Goal: Information Seeking & Learning: Learn about a topic

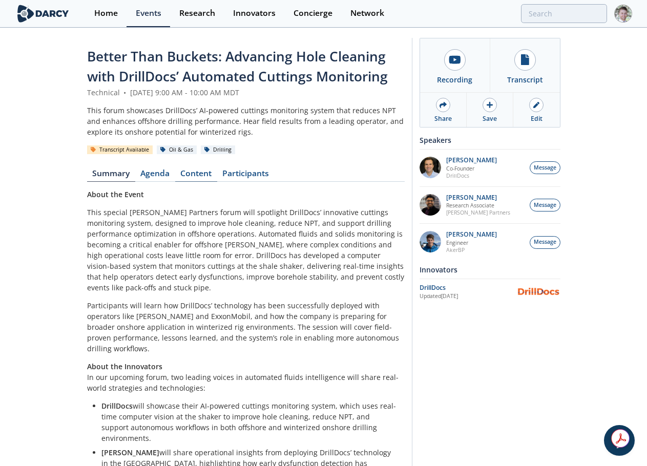
click at [200, 174] on link "Content" at bounding box center [196, 176] width 42 height 12
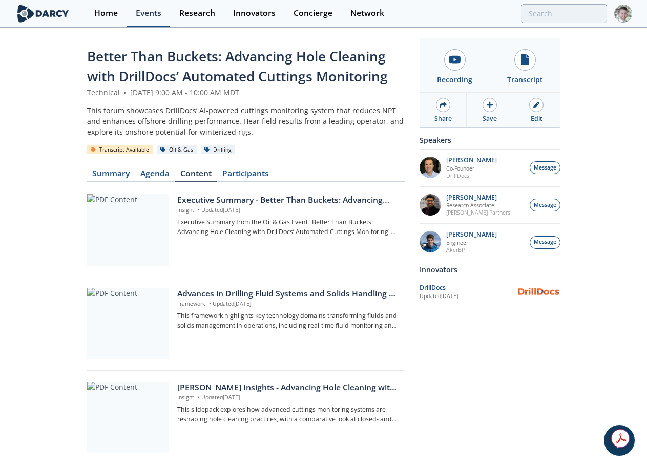
click at [133, 14] on link "Events" at bounding box center [149, 13] width 44 height 27
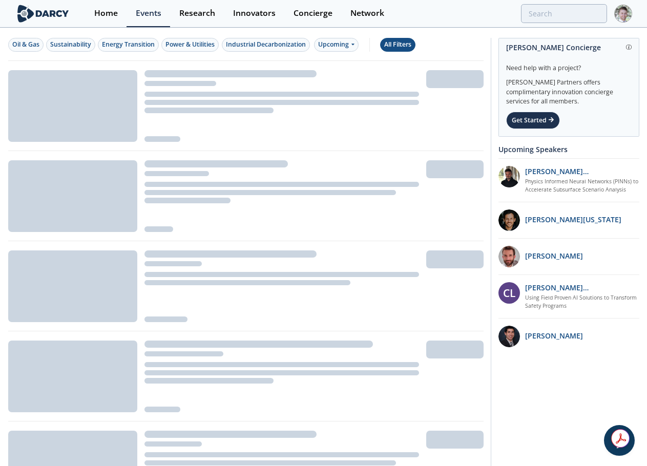
click at [402, 44] on div "All Filters" at bounding box center [397, 44] width 27 height 9
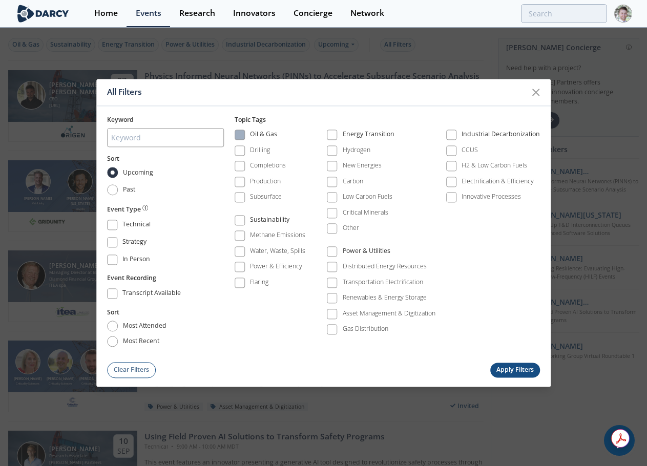
click at [254, 130] on div "Oil & Gas" at bounding box center [263, 136] width 27 height 12
click at [129, 193] on span "Past" at bounding box center [129, 189] width 13 height 9
click at [118, 193] on input "Past" at bounding box center [112, 189] width 11 height 11
radio input "true"
click at [334, 136] on span at bounding box center [331, 135] width 7 height 7
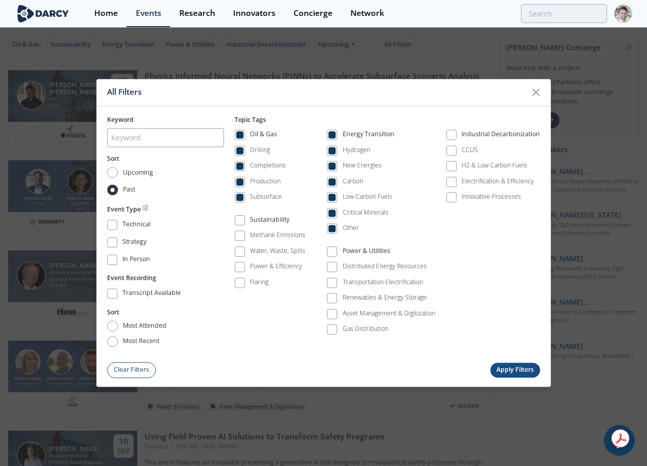
click at [516, 370] on button "Apply Filters" at bounding box center [515, 370] width 50 height 15
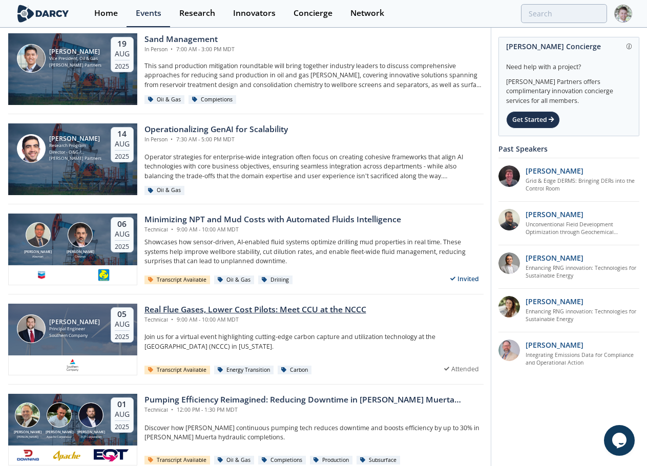
scroll to position [256, 0]
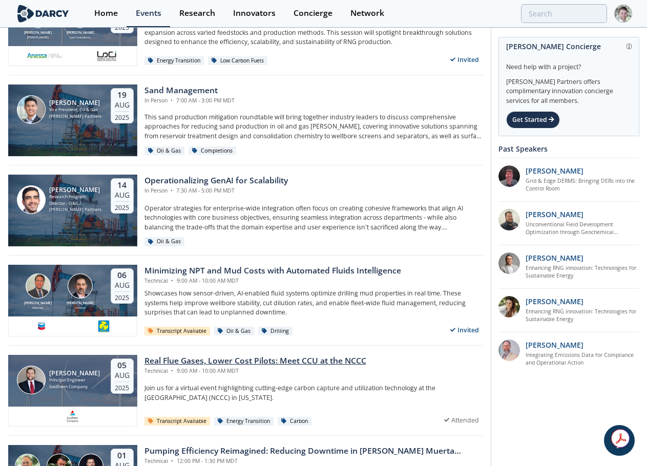
click at [283, 362] on div "Real Flue Gases, Lower Cost Pilots: Meet CCU at the NCCC" at bounding box center [255, 361] width 222 height 12
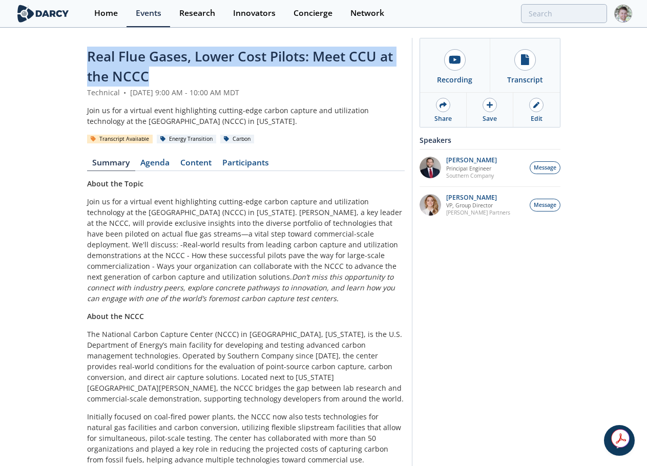
drag, startPoint x: 158, startPoint y: 80, endPoint x: 62, endPoint y: 42, distance: 103.7
click at [62, 42] on div "Real Flue Gases, Lower Cost Pilots: Meet CCU at the NCCC Technical • August 5, …" at bounding box center [323, 315] width 647 height 573
copy span "Real Flue Gases, Lower Cost Pilots: Meet CCU at the NCCC"
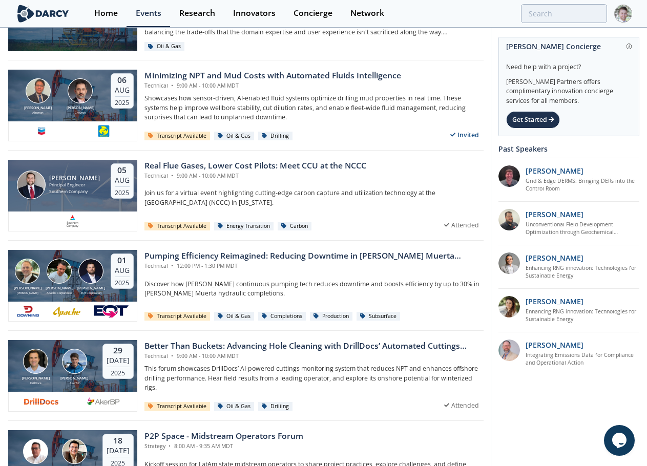
scroll to position [512, 0]
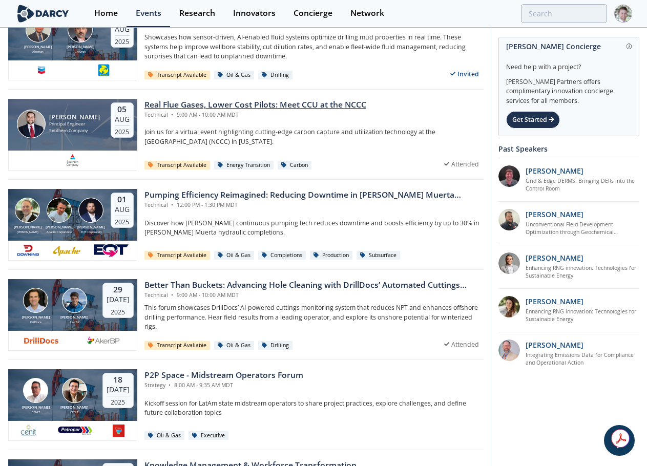
click at [188, 106] on div "Real Flue Gases, Lower Cost Pilots: Meet CCU at the NCCC" at bounding box center [255, 105] width 222 height 12
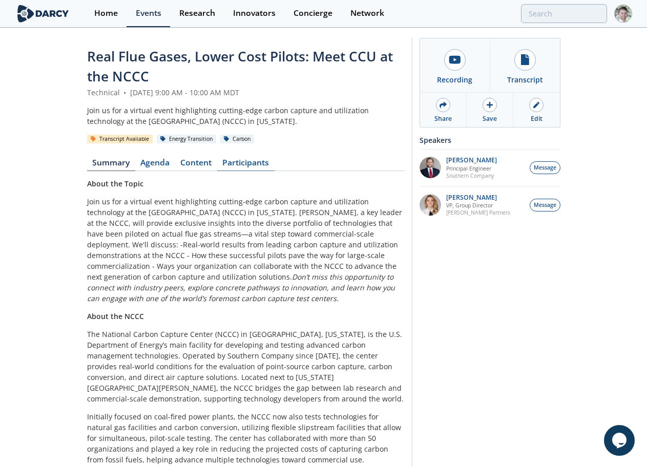
click at [262, 163] on link "Participants" at bounding box center [245, 165] width 57 height 12
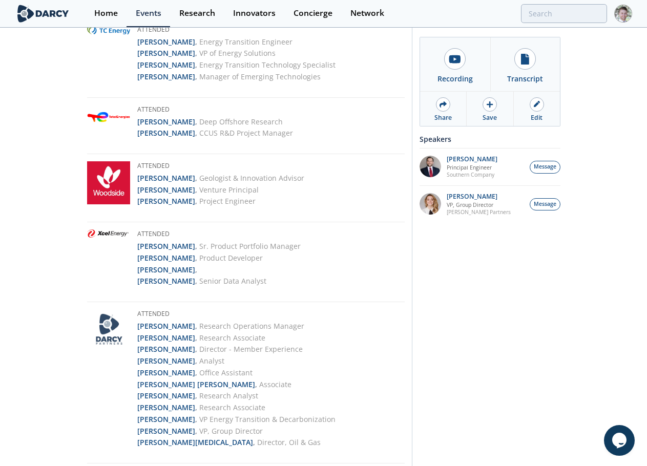
scroll to position [2224, 0]
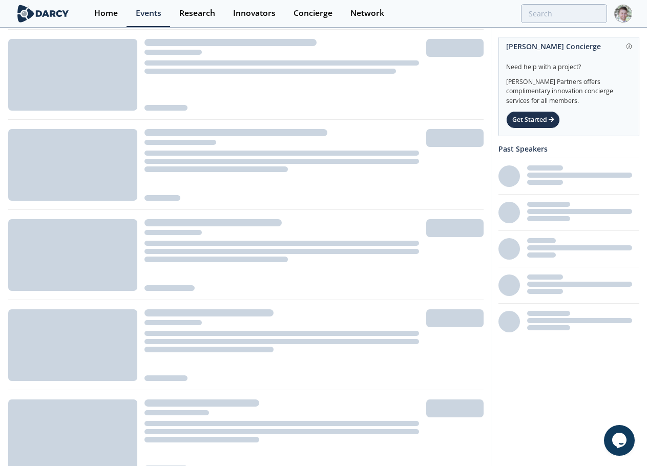
scroll to position [512, 0]
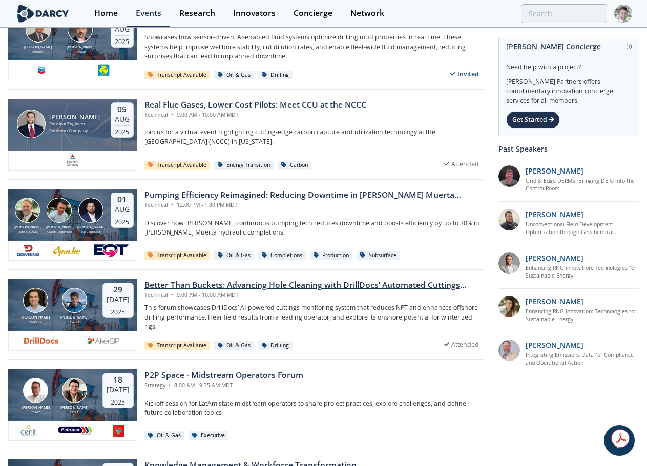
click at [203, 286] on div "Better Than Buckets: Advancing Hole Cleaning with DrillDocs’ Automated Cuttings…" at bounding box center [313, 285] width 339 height 12
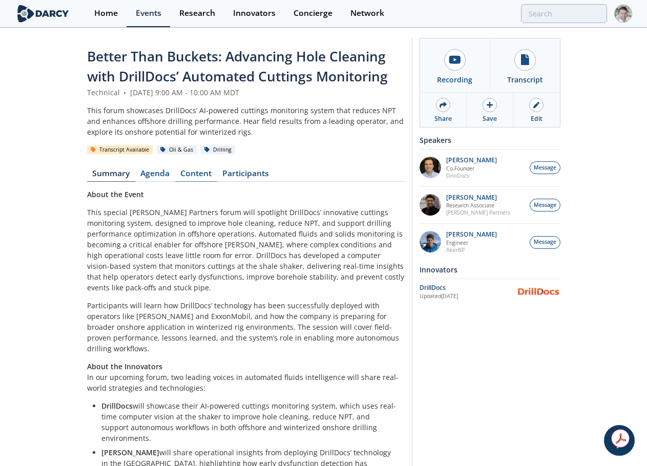
click at [202, 176] on link "Content" at bounding box center [196, 176] width 42 height 12
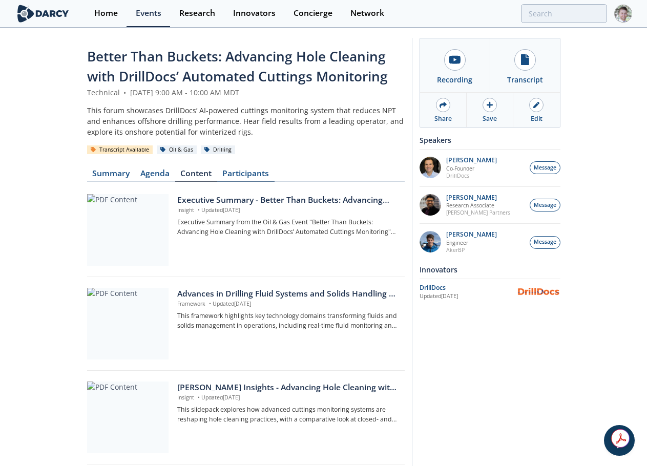
click at [234, 174] on link "Participants" at bounding box center [245, 176] width 57 height 12
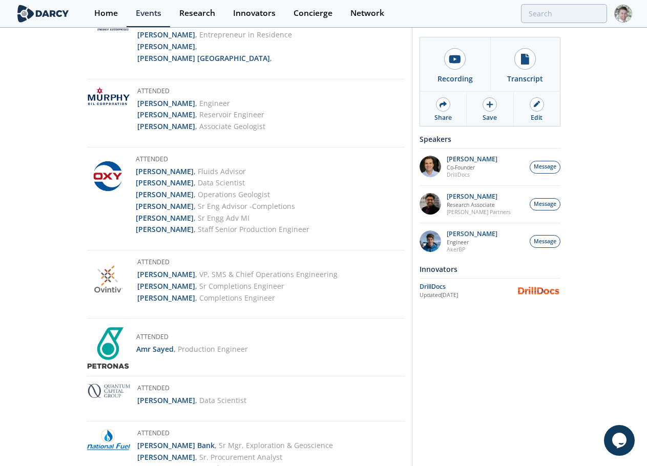
scroll to position [1076, 0]
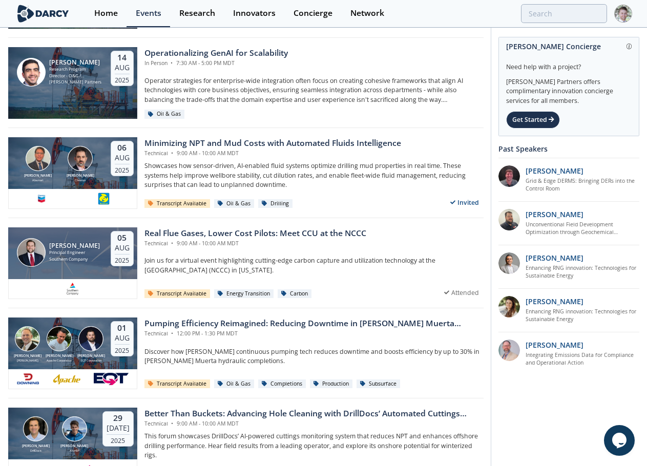
scroll to position [359, 0]
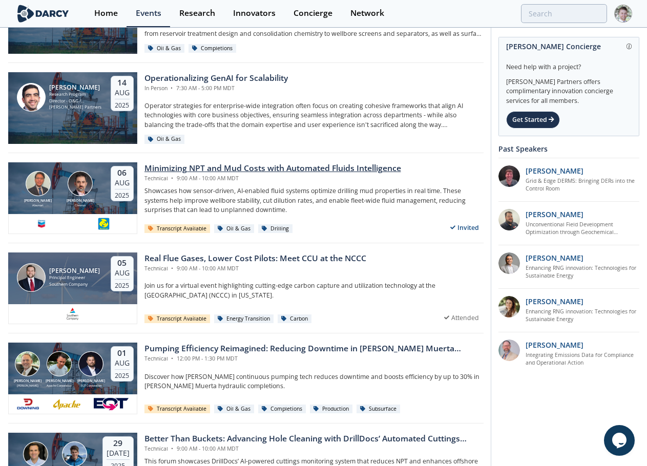
click at [221, 165] on div "Minimizing NPT and Mud Costs with Automated Fluids Intelligence" at bounding box center [272, 168] width 257 height 12
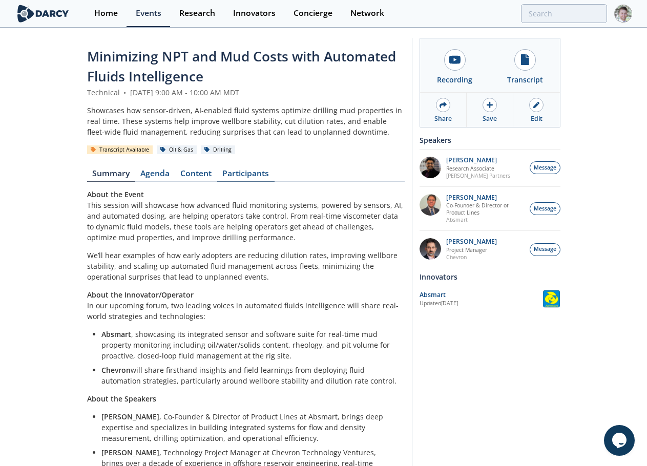
click at [256, 173] on link "Participants" at bounding box center [245, 176] width 57 height 12
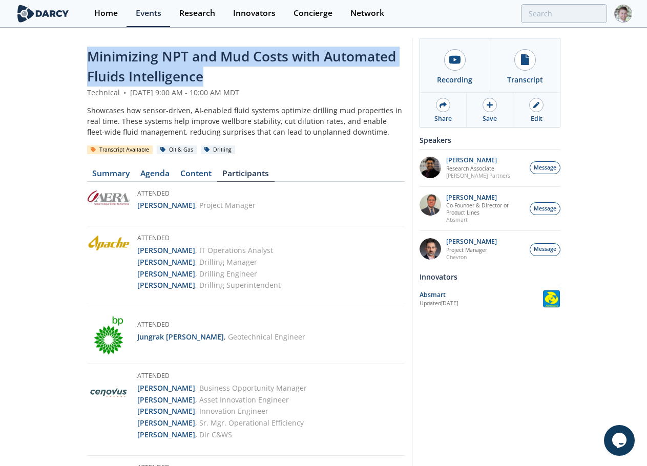
drag, startPoint x: 218, startPoint y: 80, endPoint x: 76, endPoint y: 61, distance: 143.1
copy span "Minimizing NPT and Mud Costs with Automated Fluids Intelligence"
click at [192, 176] on link "Content" at bounding box center [196, 176] width 42 height 12
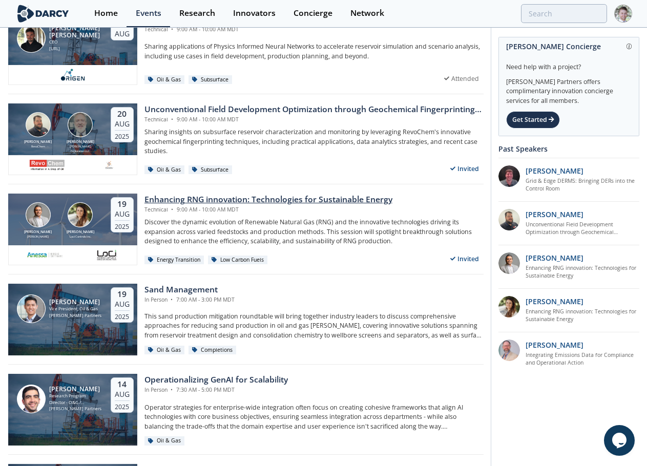
scroll to position [51, 0]
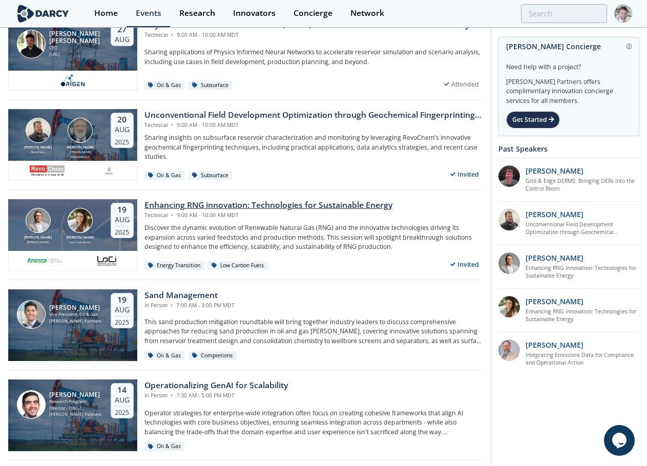
click at [245, 205] on div "Enhancing RNG innovation: Technologies for Sustainable Energy" at bounding box center [268, 205] width 248 height 12
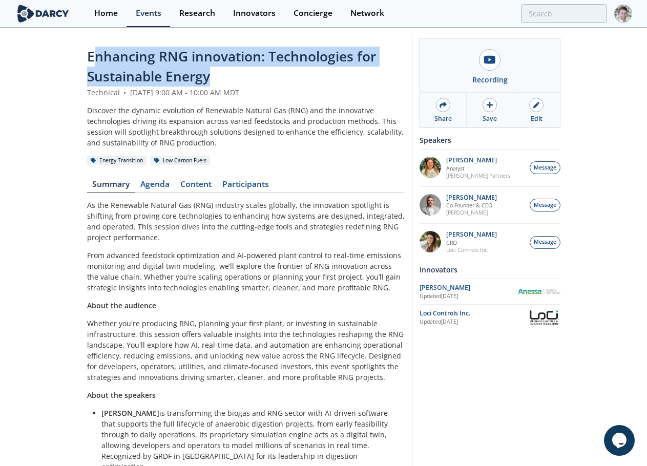
drag, startPoint x: 210, startPoint y: 76, endPoint x: 94, endPoint y: 54, distance: 117.3
click at [94, 54] on span "Enhancing RNG innovation: Technologies for Sustainable Energy" at bounding box center [231, 66] width 289 height 38
copy span "Enhancing RNG innovation: Technologies for Sustainable Energy"
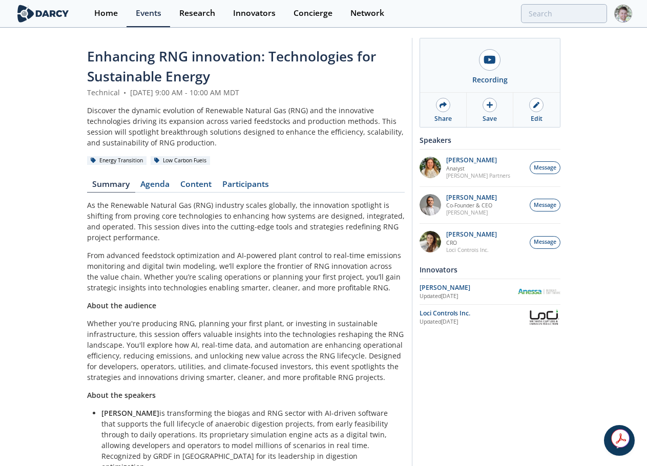
click at [234, 174] on div "Enhancing RNG innovation: Technologies for Sustainable Energy Technical • Augus…" at bounding box center [246, 292] width 318 height 490
click at [237, 181] on link "Participants" at bounding box center [245, 186] width 57 height 12
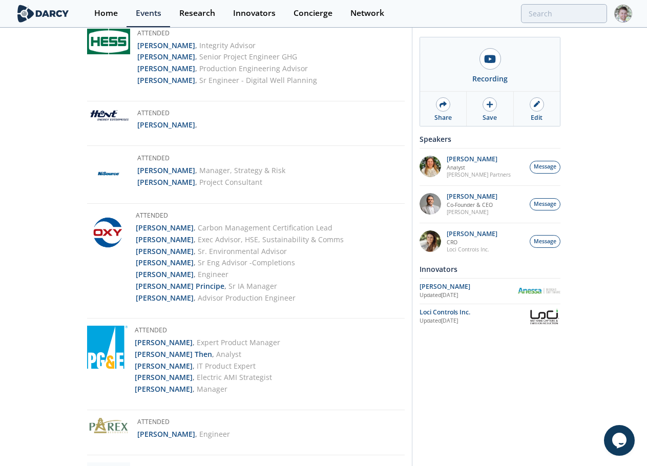
scroll to position [1793, 0]
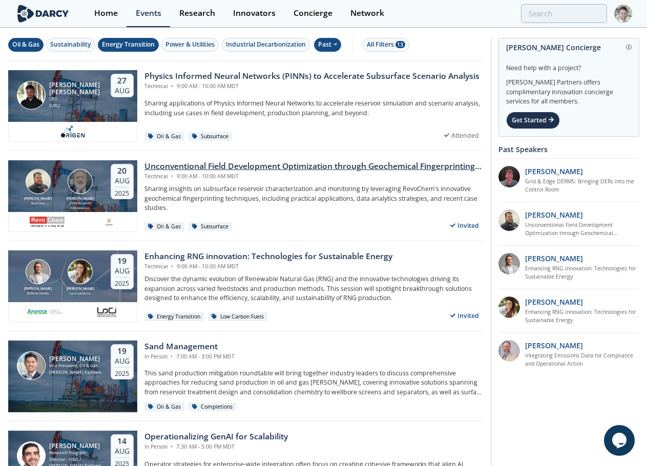
click at [191, 162] on div "Unconventional Field Development Optimization through Geochemical Fingerprintin…" at bounding box center [313, 166] width 339 height 12
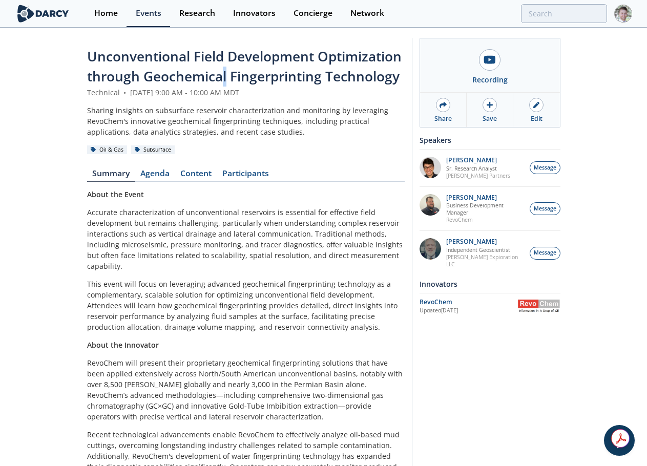
click at [224, 76] on span "Unconventional Field Development Optimization through Geochemical Fingerprintin…" at bounding box center [244, 66] width 315 height 38
click at [401, 79] on div "Unconventional Field Development Optimization through Geochemical Fingerprintin…" at bounding box center [246, 67] width 318 height 40
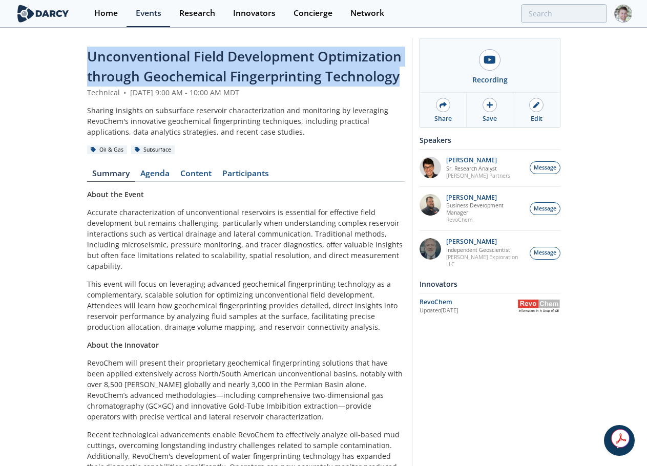
drag, startPoint x: 397, startPoint y: 77, endPoint x: -1, endPoint y: 38, distance: 399.5
click at [0, 38] on html "Home Events Research Innovators Concierge Network Unconventional Field Developm…" at bounding box center [323, 233] width 647 height 466
copy span "Unconventional Field Development Optimization through Geochemical Fingerprintin…"
click at [540, 300] on img at bounding box center [538, 306] width 43 height 13
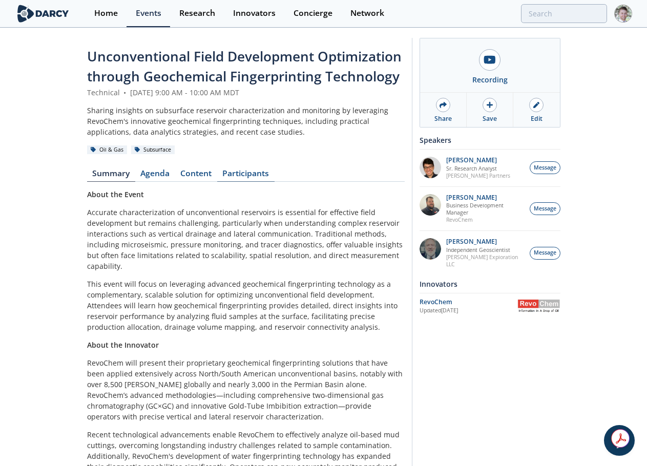
click at [258, 171] on link "Participants" at bounding box center [245, 176] width 57 height 12
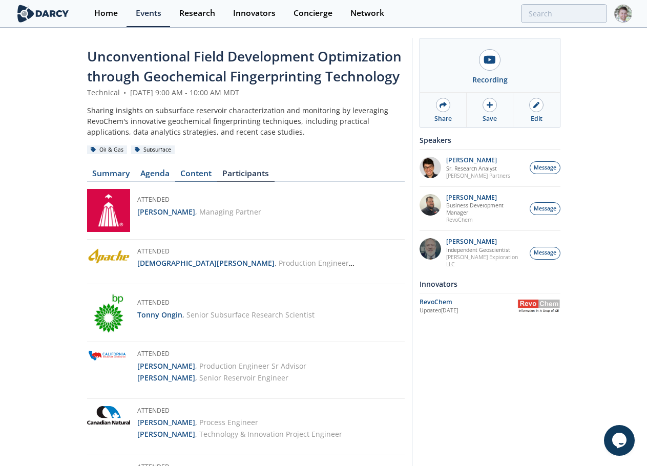
click at [204, 171] on link "Content" at bounding box center [196, 176] width 42 height 12
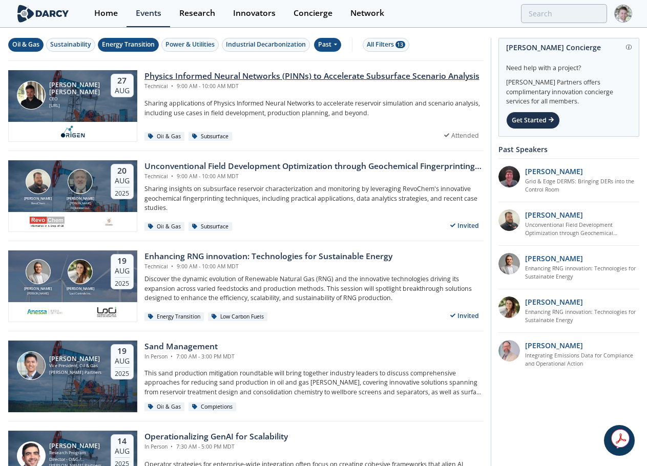
click at [194, 72] on div "Physics Informed Neural Networks (PINNs) to Accelerate Subsurface Scenario Anal…" at bounding box center [311, 76] width 335 height 12
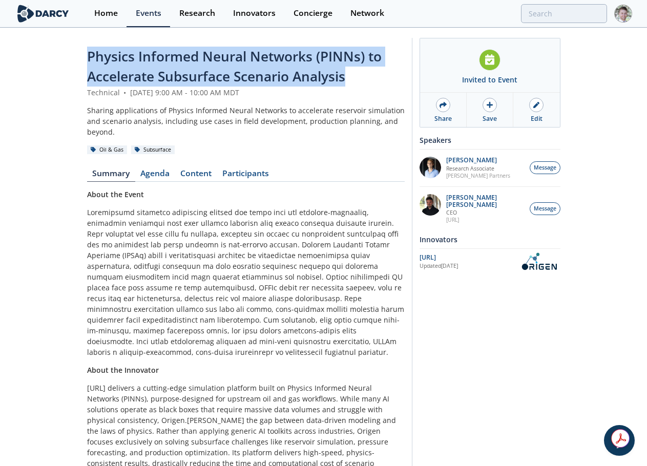
drag, startPoint x: 347, startPoint y: 76, endPoint x: 25, endPoint y: 59, distance: 322.7
click at [25, 59] on div "Physics Informed Neural Networks (PINNs) to Accelerate Subsurface Scenario Anal…" at bounding box center [323, 312] width 647 height 566
copy span "Physics Informed Neural Networks (PINNs) to Accelerate Subsurface Scenario Anal…"
click at [226, 111] on div "Sharing applications of Physics Informed Neural Networks to accelerate reservoi…" at bounding box center [246, 121] width 318 height 32
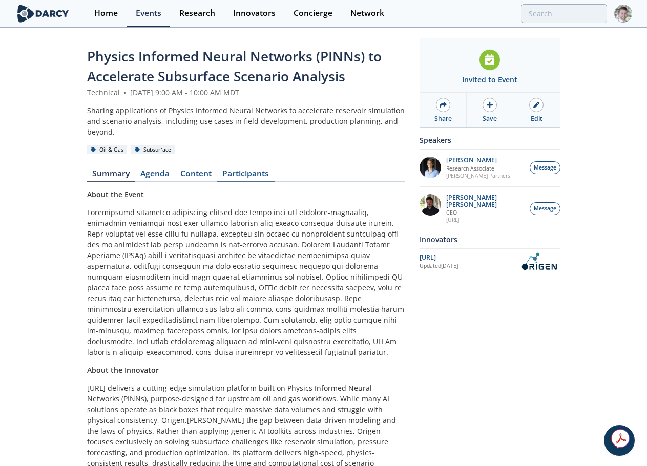
click at [235, 170] on link "Participants" at bounding box center [245, 176] width 57 height 12
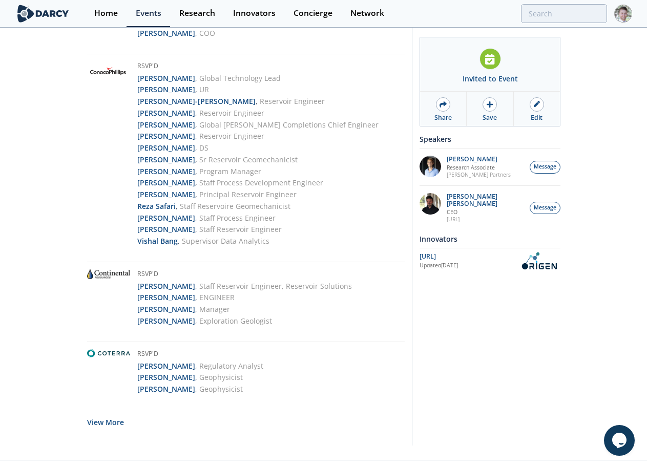
scroll to position [1523, 0]
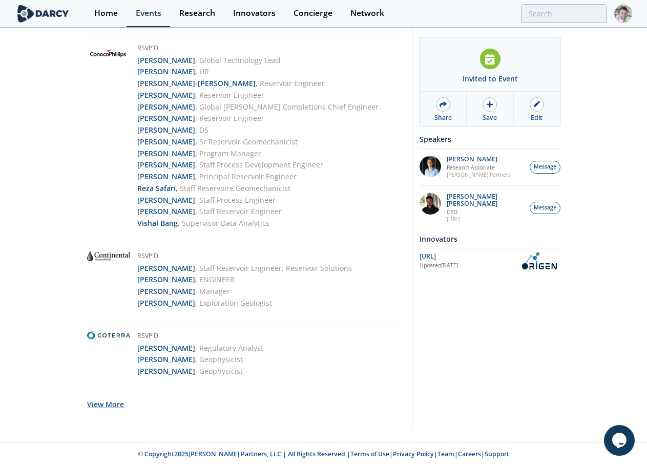
click at [92, 409] on button "View More" at bounding box center [105, 404] width 37 height 25
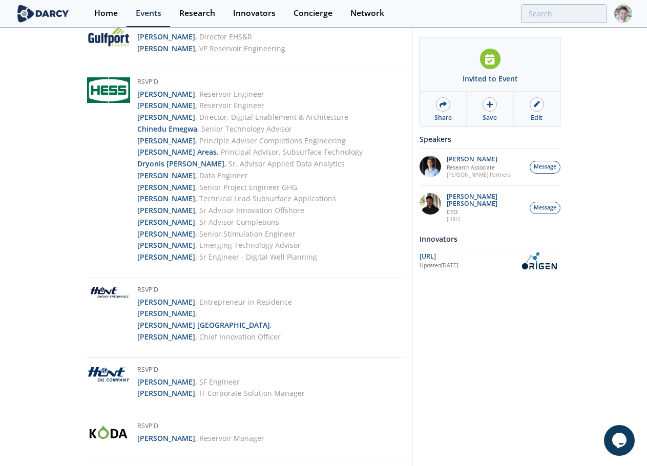
scroll to position [3291, 0]
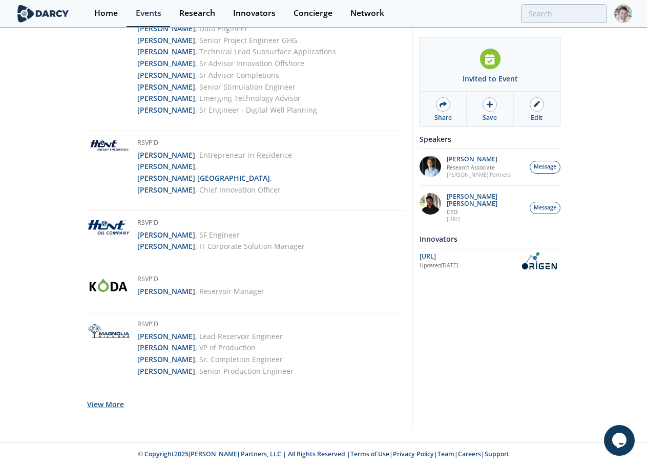
click at [109, 408] on button "View More" at bounding box center [105, 404] width 37 height 25
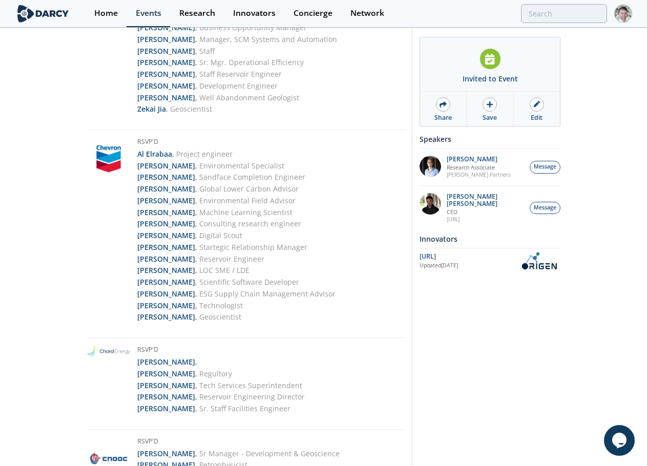
scroll to position [0, 0]
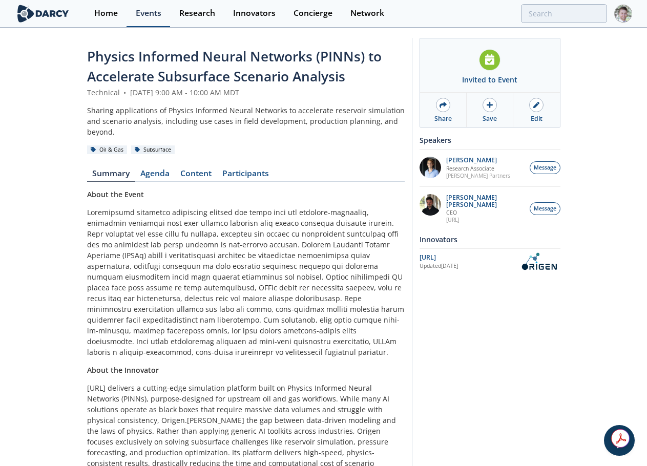
click at [151, 16] on div "Events" at bounding box center [149, 13] width 26 height 8
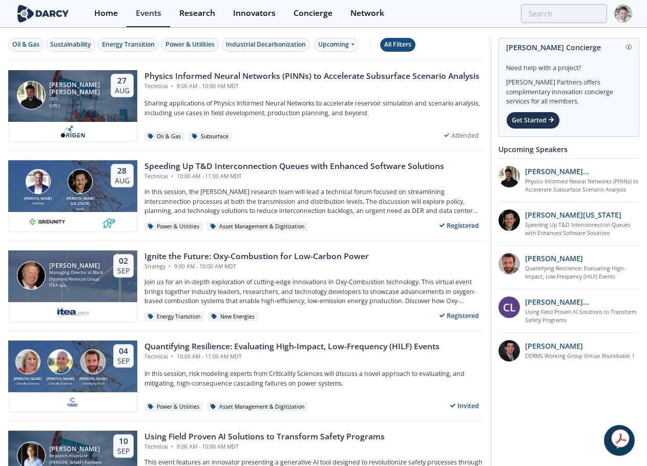
click at [399, 47] on div "All Filters" at bounding box center [397, 44] width 27 height 9
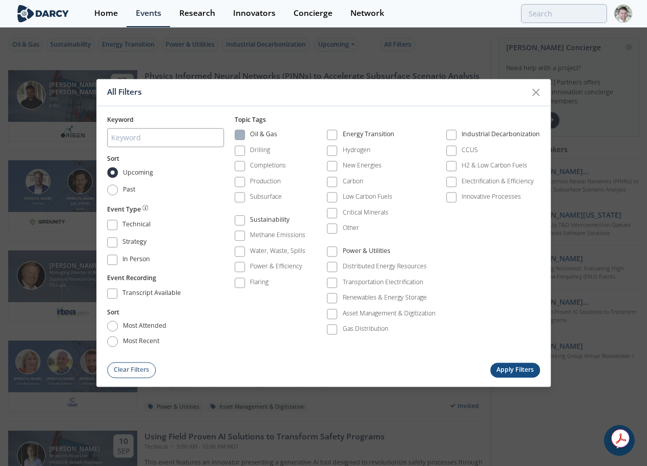
click at [242, 132] on span at bounding box center [239, 135] width 7 height 7
click at [354, 134] on div "Energy Transition" at bounding box center [369, 136] width 52 height 12
click at [502, 371] on button "Apply Filters" at bounding box center [515, 370] width 50 height 15
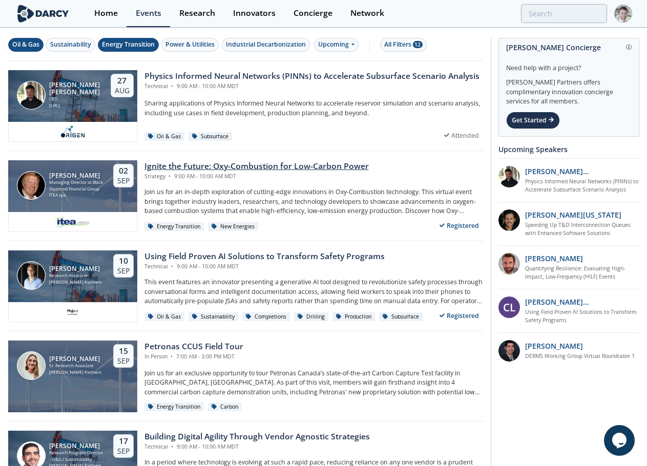
click at [380, 167] on div "Ignite the Future: Oxy-Combustion for Low-Carbon Power Strategy • 9:00 AM - 10:…" at bounding box center [313, 170] width 339 height 20
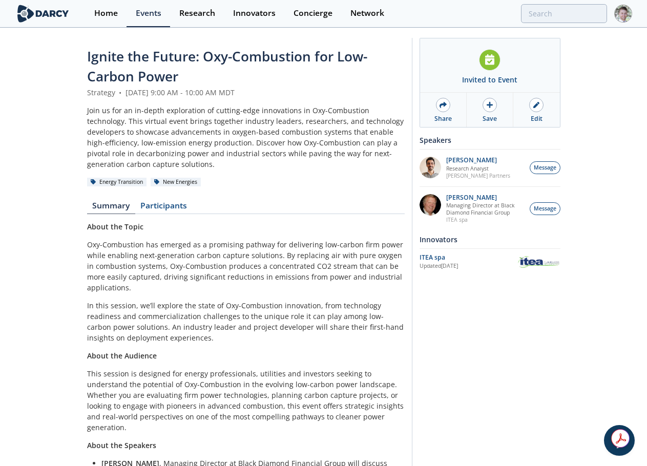
click at [171, 66] on div "Ignite the Future: Oxy-Combustion for Low-Carbon Power" at bounding box center [246, 67] width 318 height 40
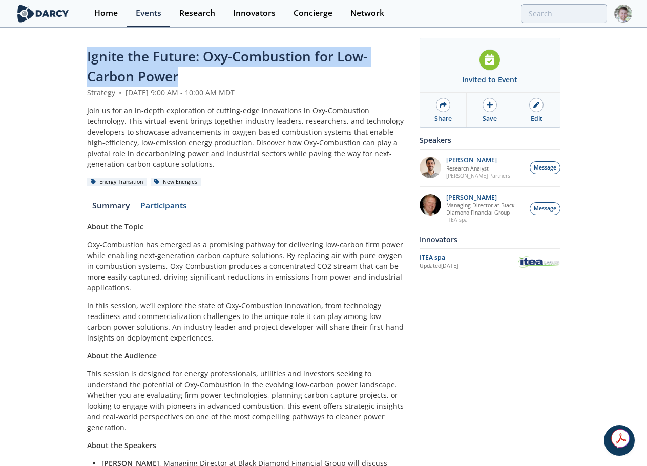
drag, startPoint x: 190, startPoint y: 74, endPoint x: 77, endPoint y: 60, distance: 113.6
click at [78, 60] on div "Ignite the Future: Oxy-Combustion for Low-Carbon Power Strategy • September 2, …" at bounding box center [323, 277] width 647 height 497
copy span "Ignite the Future: Oxy-Combustion for Low-Carbon Power"
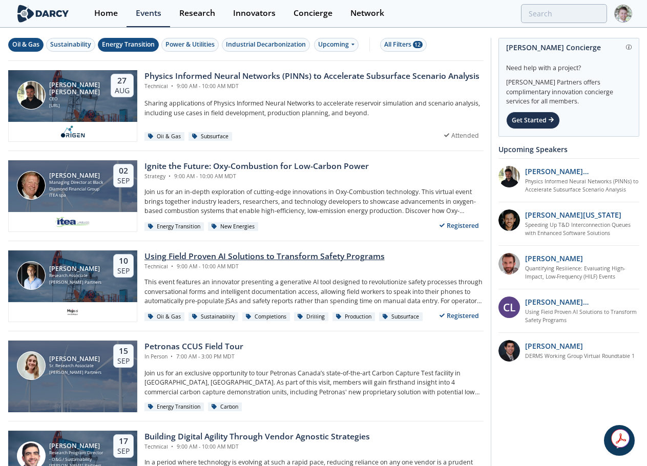
click at [260, 255] on div "Using Field Proven AI Solutions to Transform Safety Programs" at bounding box center [264, 257] width 240 height 12
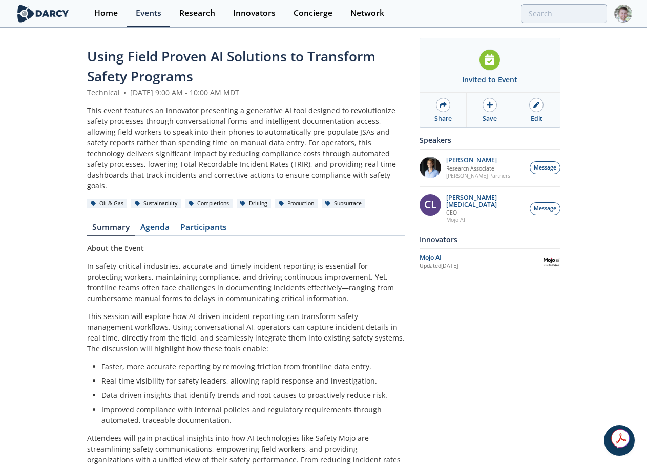
click at [205, 64] on span "Using Field Proven AI Solutions to Transform Safety Programs" at bounding box center [231, 66] width 288 height 38
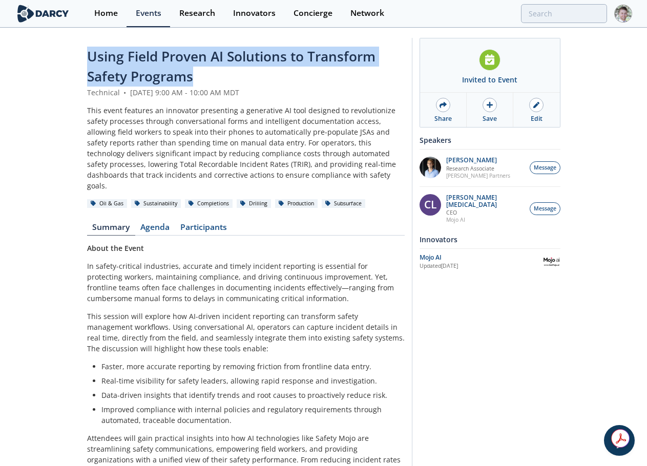
drag, startPoint x: 202, startPoint y: 76, endPoint x: 88, endPoint y: 46, distance: 118.3
click at [88, 46] on div "Using Field Proven AI Solutions to Transform Safety Programs Technical • Septem…" at bounding box center [323, 340] width 473 height 623
copy span "Using Field Proven AI Solutions to Transform Safety Programs"
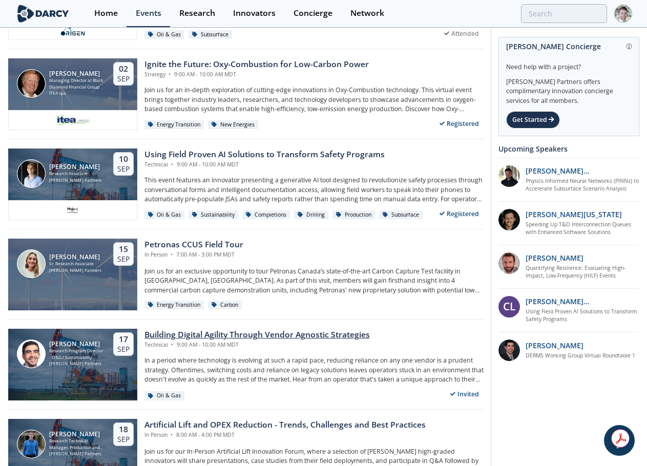
scroll to position [102, 0]
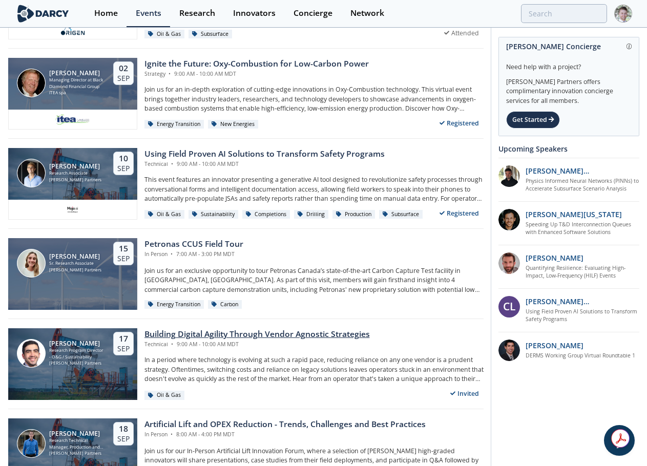
click at [196, 335] on div "Building Digital Agility Through Vendor Agnostic Strategies" at bounding box center [256, 334] width 225 height 12
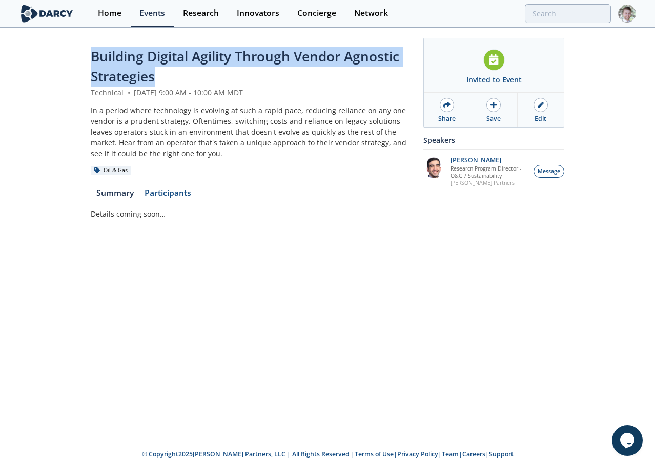
drag, startPoint x: 167, startPoint y: 75, endPoint x: 74, endPoint y: 58, distance: 94.2
click at [74, 58] on div "Building Digital Agility Through Vendor Agnostic Strategies Technical • Septemb…" at bounding box center [327, 137] width 655 height 216
copy span "Building Digital Agility Through Vendor Agnostic Strategies"
click at [186, 79] on div "Building Digital Agility Through Vendor Agnostic Strategies" at bounding box center [250, 67] width 318 height 40
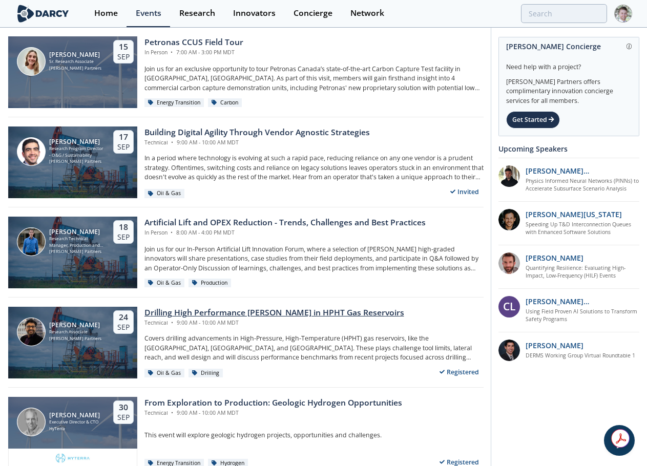
scroll to position [307, 0]
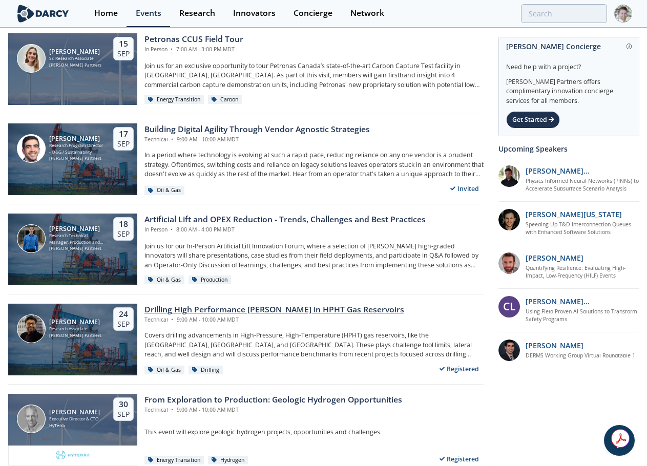
click at [224, 307] on div "Drilling High Performance Wells in HPHT Gas Reservoirs" at bounding box center [274, 310] width 260 height 12
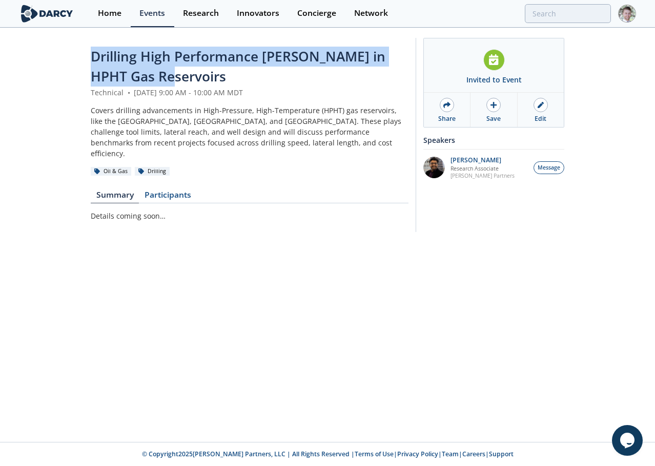
drag, startPoint x: 175, startPoint y: 76, endPoint x: 75, endPoint y: 59, distance: 101.2
click at [75, 59] on div "Drilling High Performance Wells in HPHT Gas Reservoirs Technical • September 24…" at bounding box center [327, 138] width 655 height 218
copy span "Drilling High Performance Wells in HPHT Gas Reservoirs"
click at [203, 77] on div "Drilling High Performance Wells in HPHT Gas Reservoirs" at bounding box center [250, 67] width 318 height 40
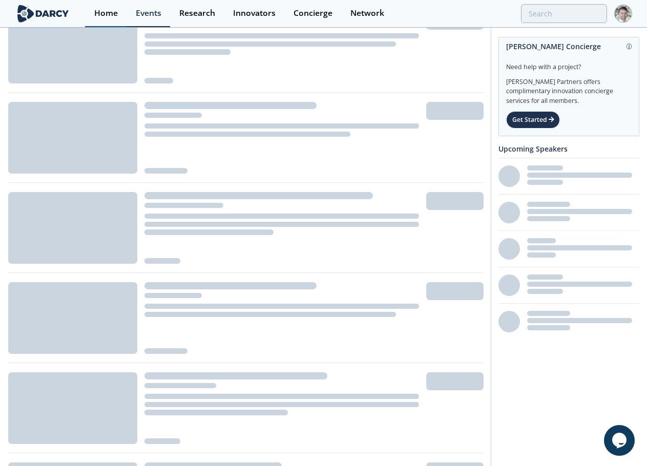
scroll to position [307, 0]
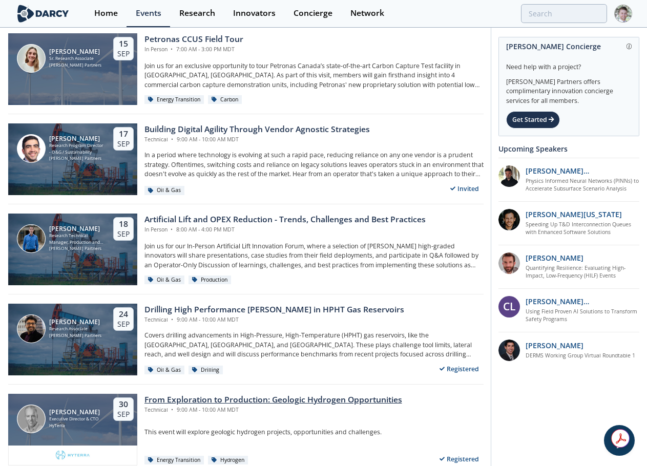
click at [262, 406] on div "Technical • 9:00 AM - 10:00 AM MDT" at bounding box center [273, 410] width 258 height 8
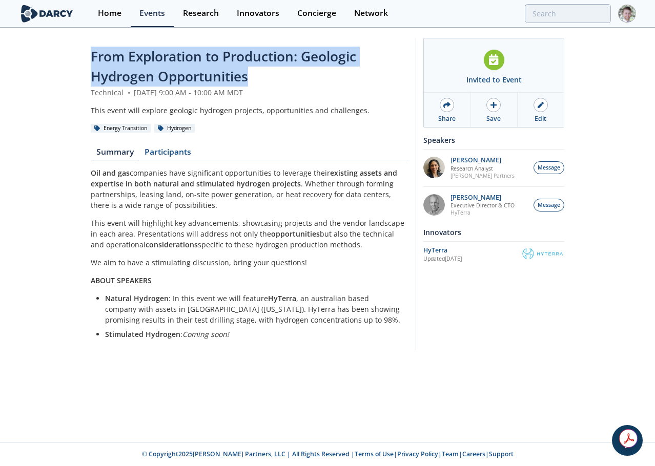
drag, startPoint x: 254, startPoint y: 75, endPoint x: 81, endPoint y: 62, distance: 172.6
click at [81, 62] on div "From Exploration to Production: Geologic Hydrogen Opportunities Technical • Sep…" at bounding box center [327, 197] width 655 height 336
copy span "From Exploration to Production: Geologic Hydrogen Opportunities"
click at [107, 15] on div "Home" at bounding box center [110, 13] width 24 height 8
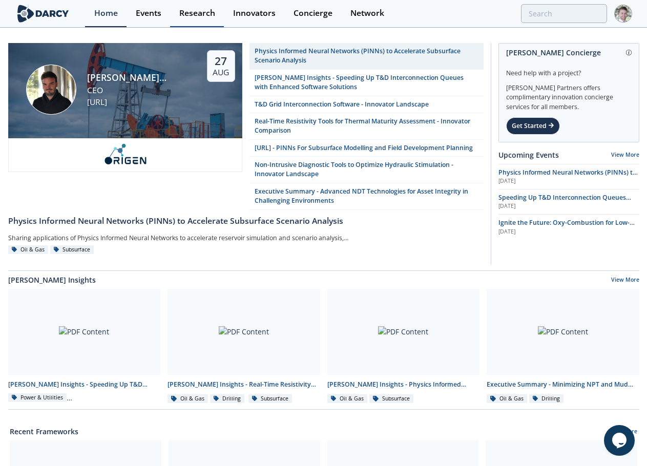
click at [213, 12] on div "Research" at bounding box center [197, 13] width 36 height 8
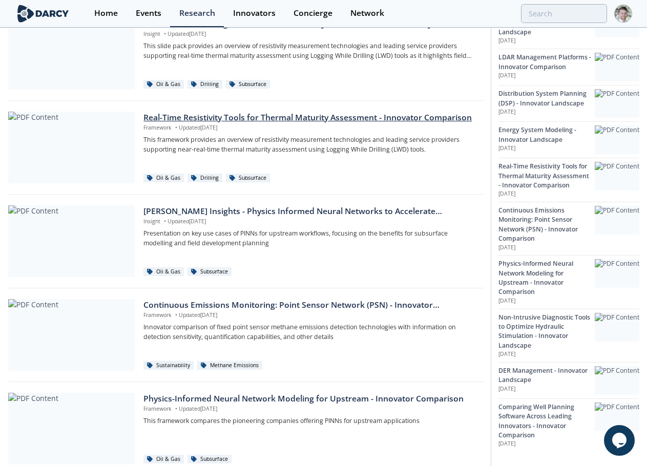
scroll to position [596, 0]
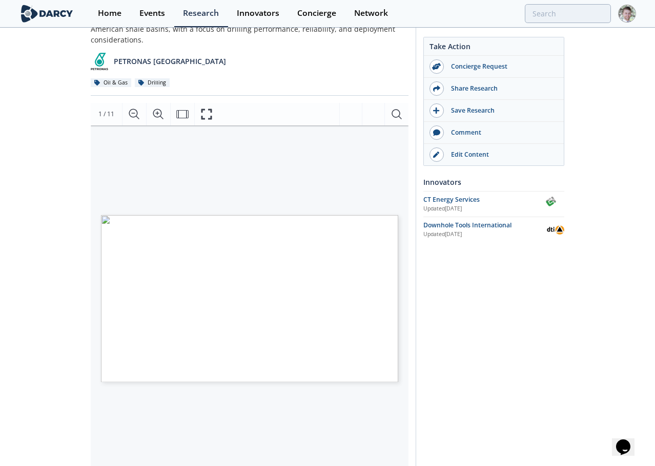
scroll to position [102, 0]
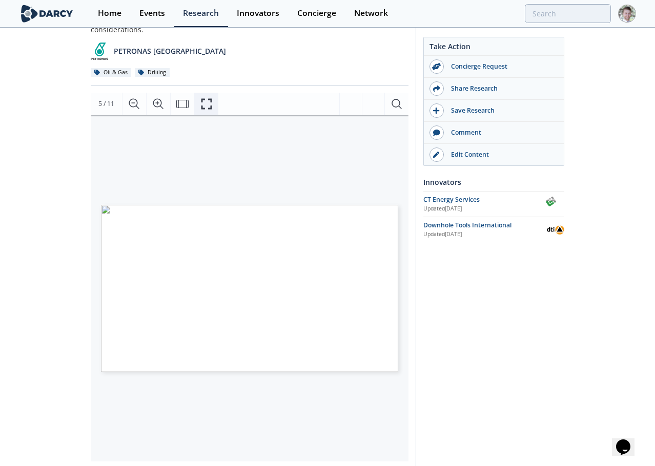
click at [209, 98] on icon "Fullscreen" at bounding box center [206, 104] width 12 height 12
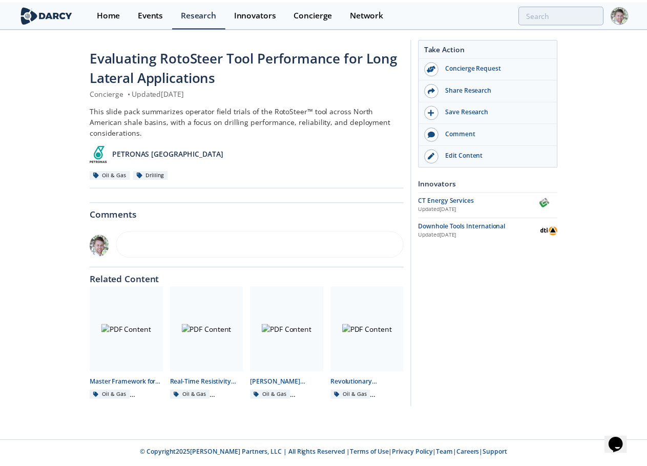
scroll to position [0, 0]
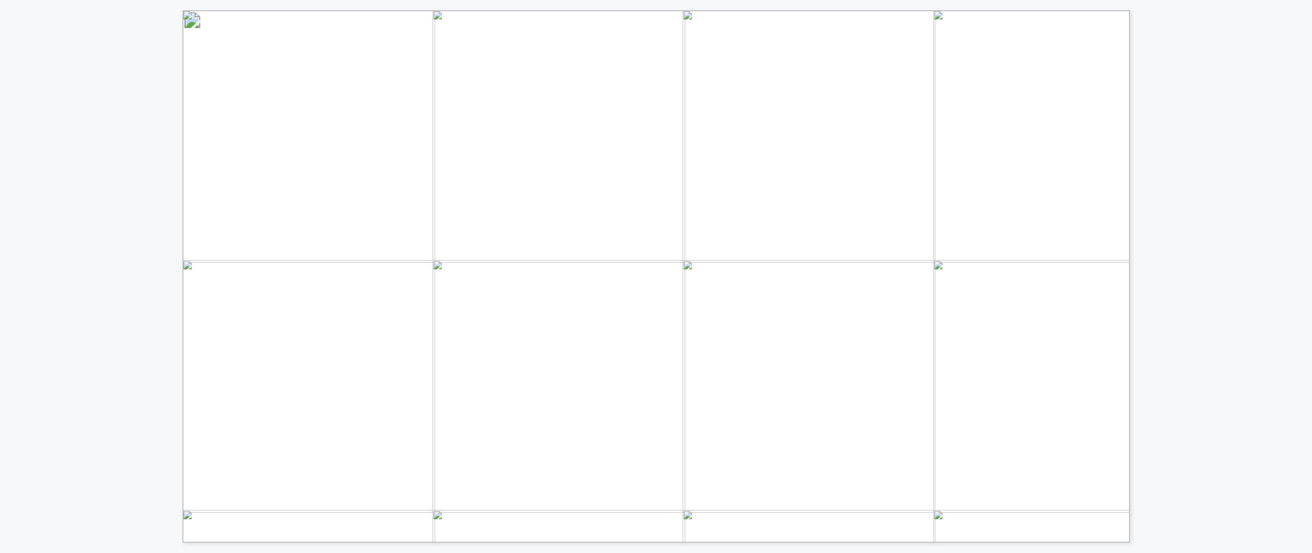
click at [654, 182] on div "CONVENTIONAL MUD MOTOR ROTARY STEERABLE SYSTEM (RSS) RSS allows continuous rota…" at bounding box center [656, 271] width 1312 height 543
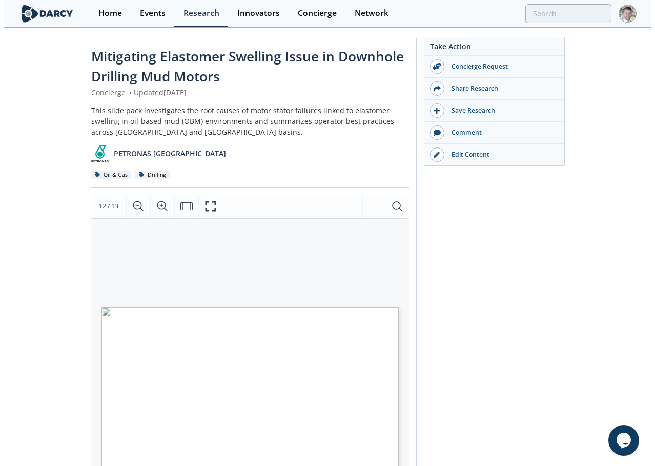
scroll to position [51, 0]
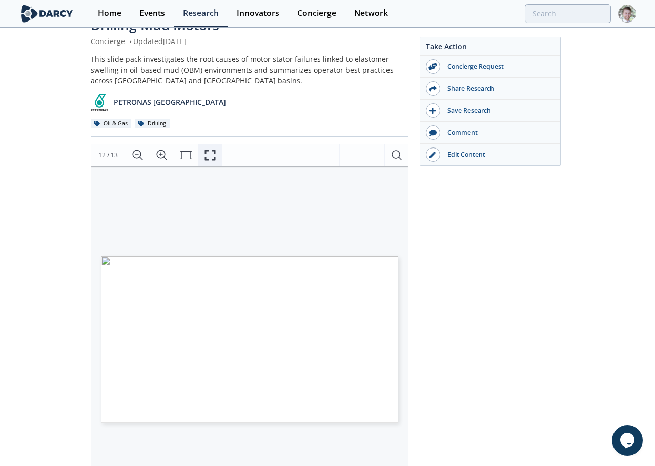
drag, startPoint x: 213, startPoint y: 154, endPoint x: 214, endPoint y: 286, distance: 132.7
click at [213, 154] on icon "Fullscreen" at bounding box center [210, 155] width 12 height 12
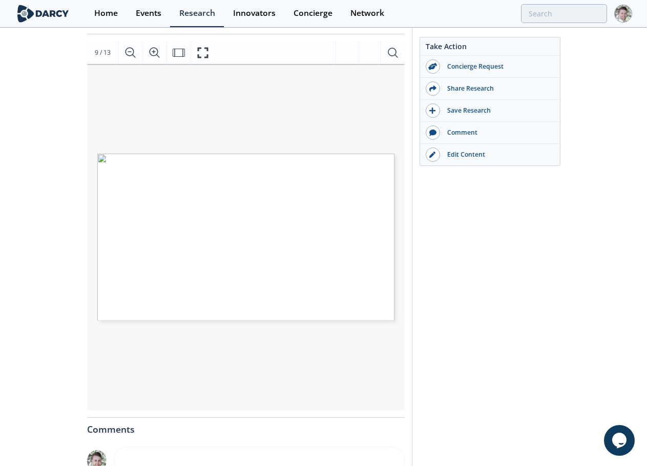
scroll to position [0, 0]
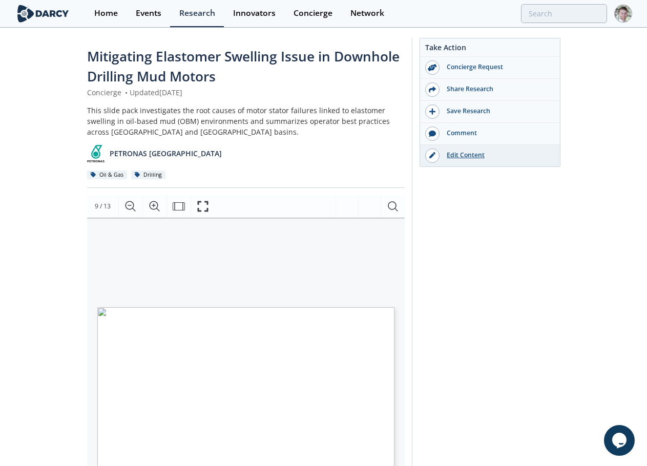
click at [458, 153] on div "Edit Content" at bounding box center [497, 155] width 115 height 9
